Goal: Task Accomplishment & Management: Use online tool/utility

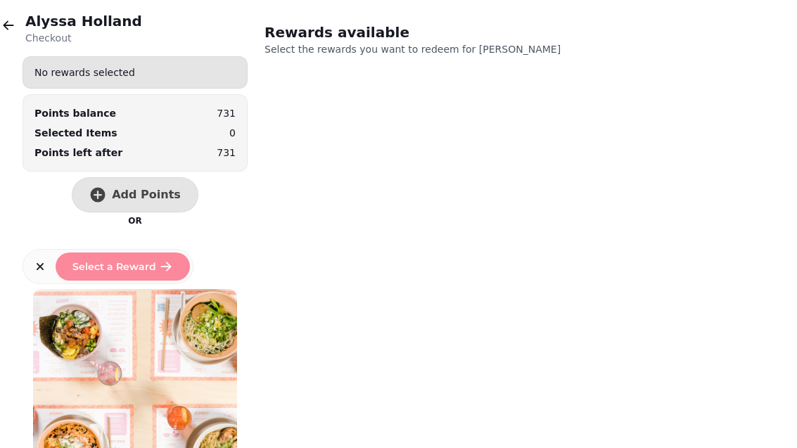
click at [15, 21] on icon "button" at bounding box center [8, 25] width 14 height 14
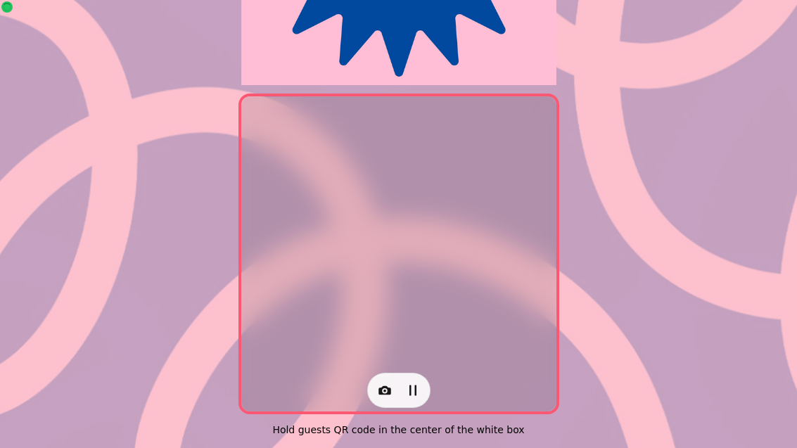
scroll to position [289, 0]
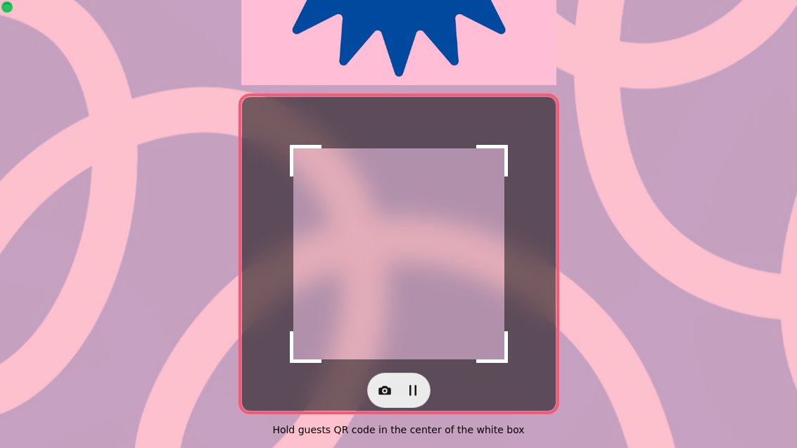
click at [393, 376] on button "button" at bounding box center [385, 390] width 28 height 28
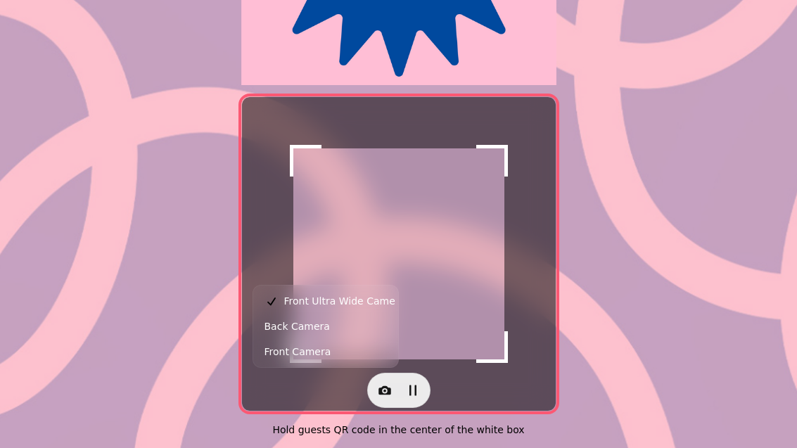
click at [336, 325] on button "Back Camera" at bounding box center [325, 326] width 139 height 25
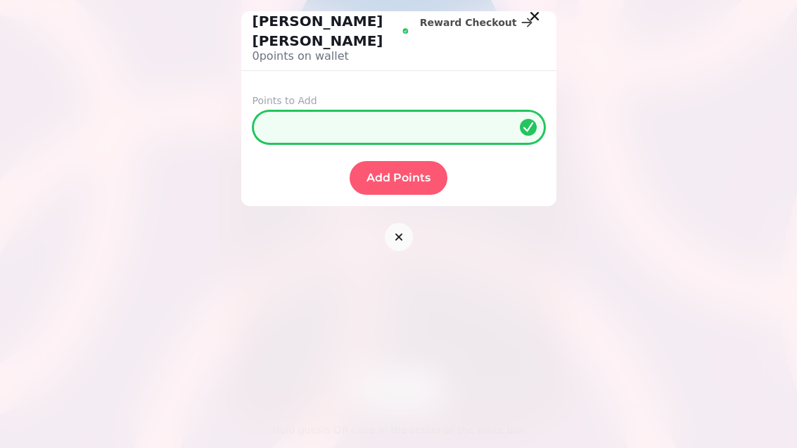
click at [370, 113] on input "*" at bounding box center [399, 127] width 293 height 34
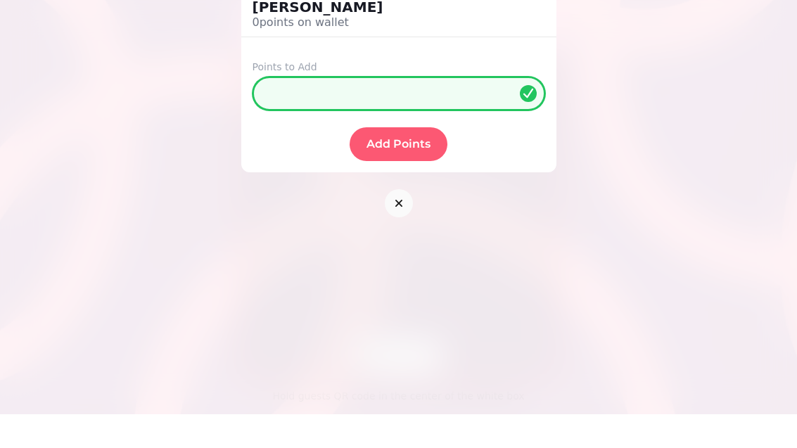
type input "**"
click at [403, 172] on span "Add Points" at bounding box center [399, 177] width 64 height 11
